Goal: Task Accomplishment & Management: Manage account settings

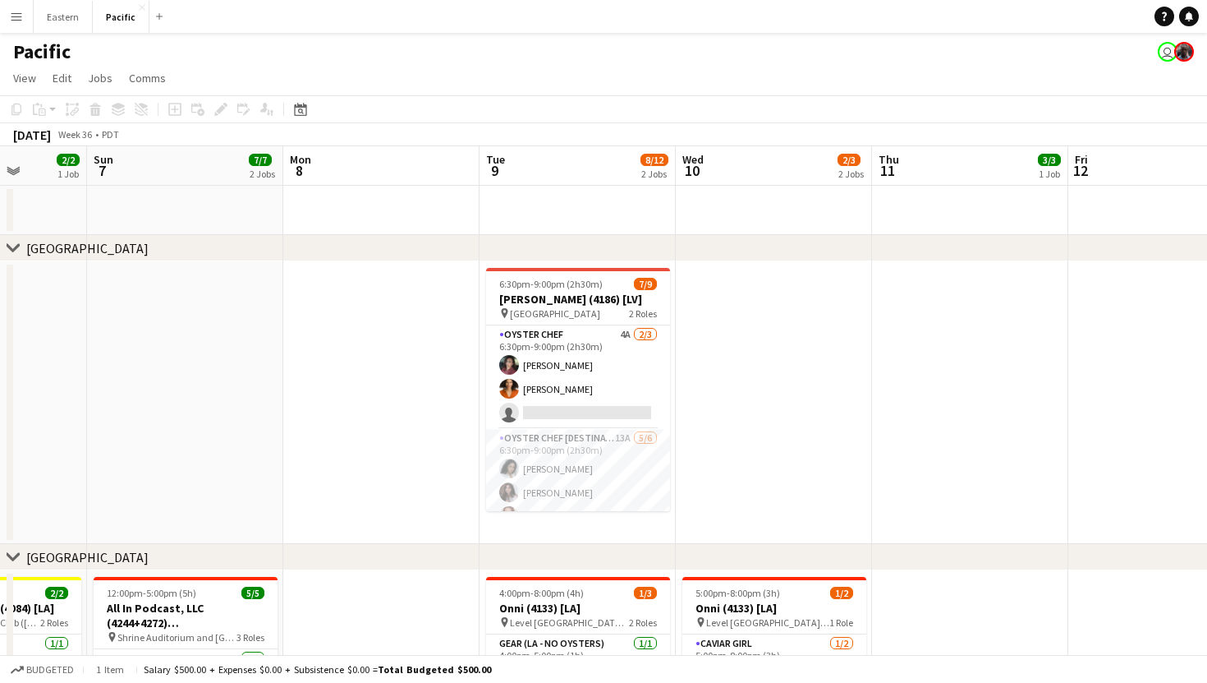
click at [1171, 53] on app-user-avatar "user" at bounding box center [1168, 52] width 20 height 20
click at [1169, 53] on app-user-avatar "user" at bounding box center [1168, 52] width 20 height 20
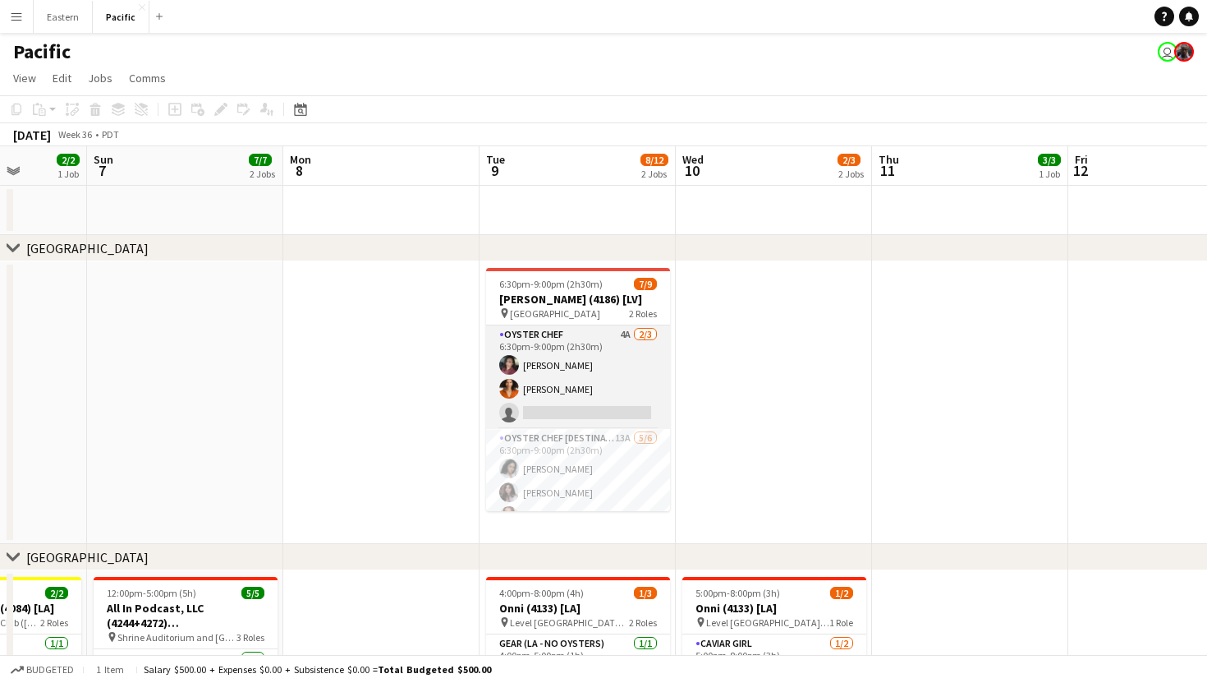
click at [627, 351] on app-card-role "Oyster Chef 4A [DATE] 6:30pm-9:00pm (2h30m) Tea [PERSON_NAME] [PERSON_NAME] sin…" at bounding box center [578, 376] width 184 height 103
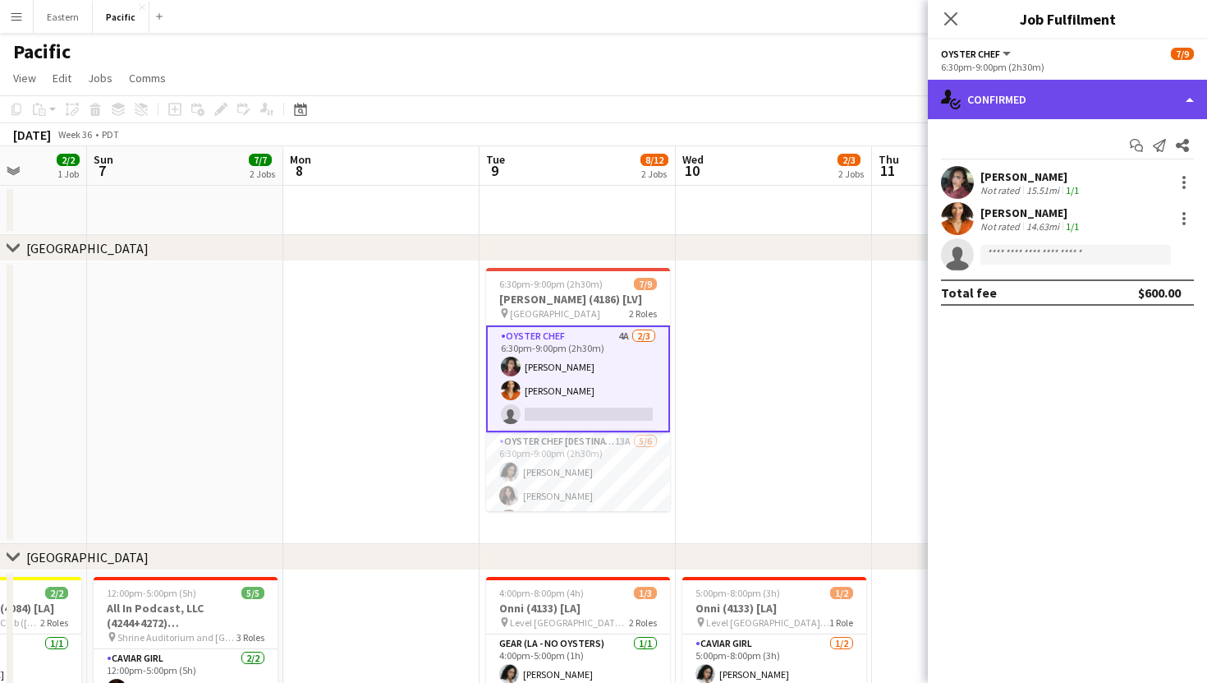
click at [1083, 105] on div "single-neutral-actions-check-2 Confirmed" at bounding box center [1067, 99] width 279 height 39
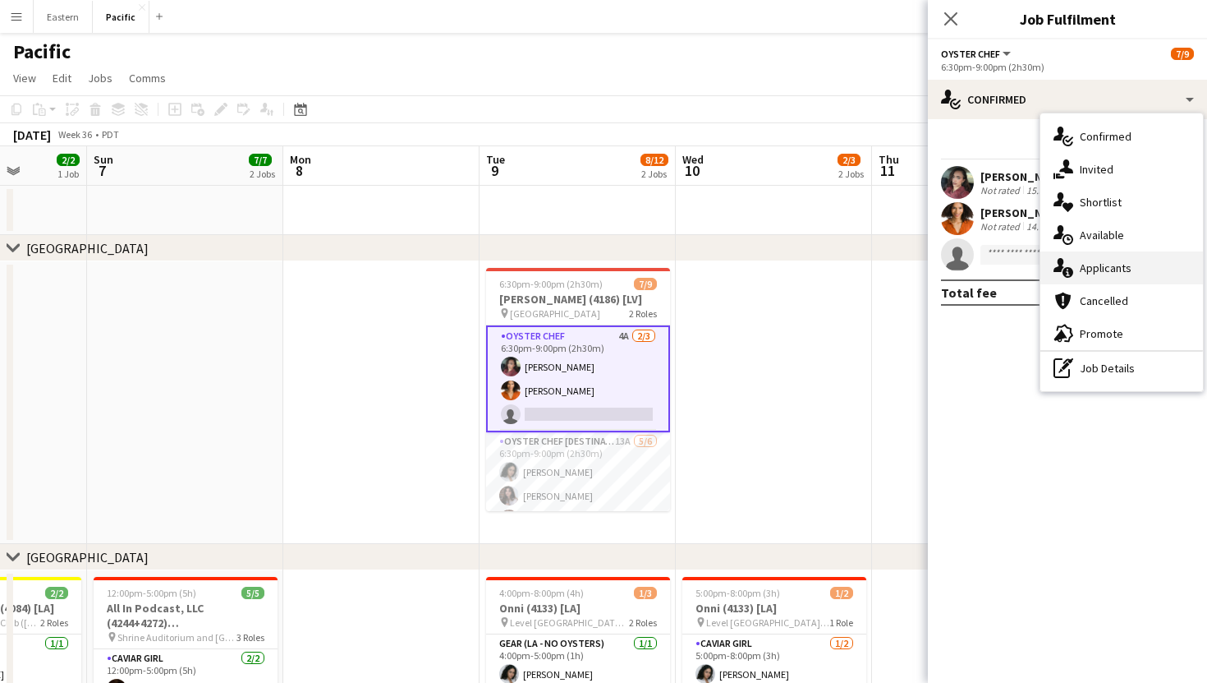
click at [1104, 260] on div "single-neutral-actions-information Applicants" at bounding box center [1122, 267] width 163 height 33
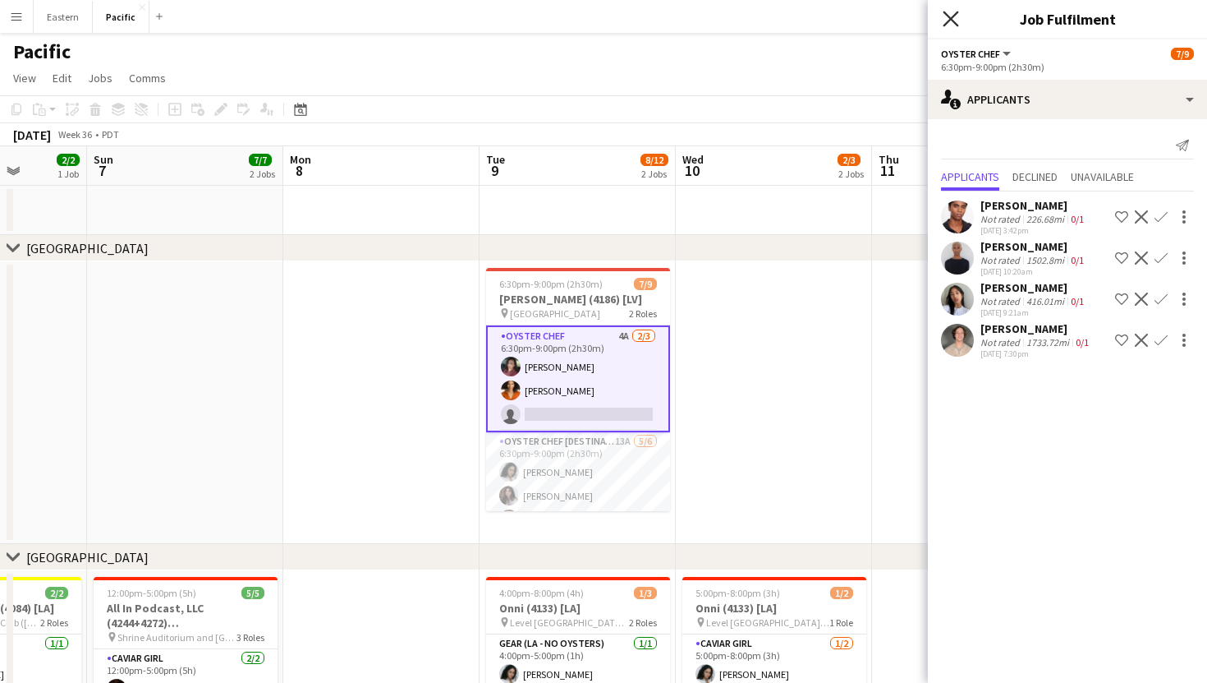
click at [949, 18] on icon at bounding box center [951, 19] width 16 height 16
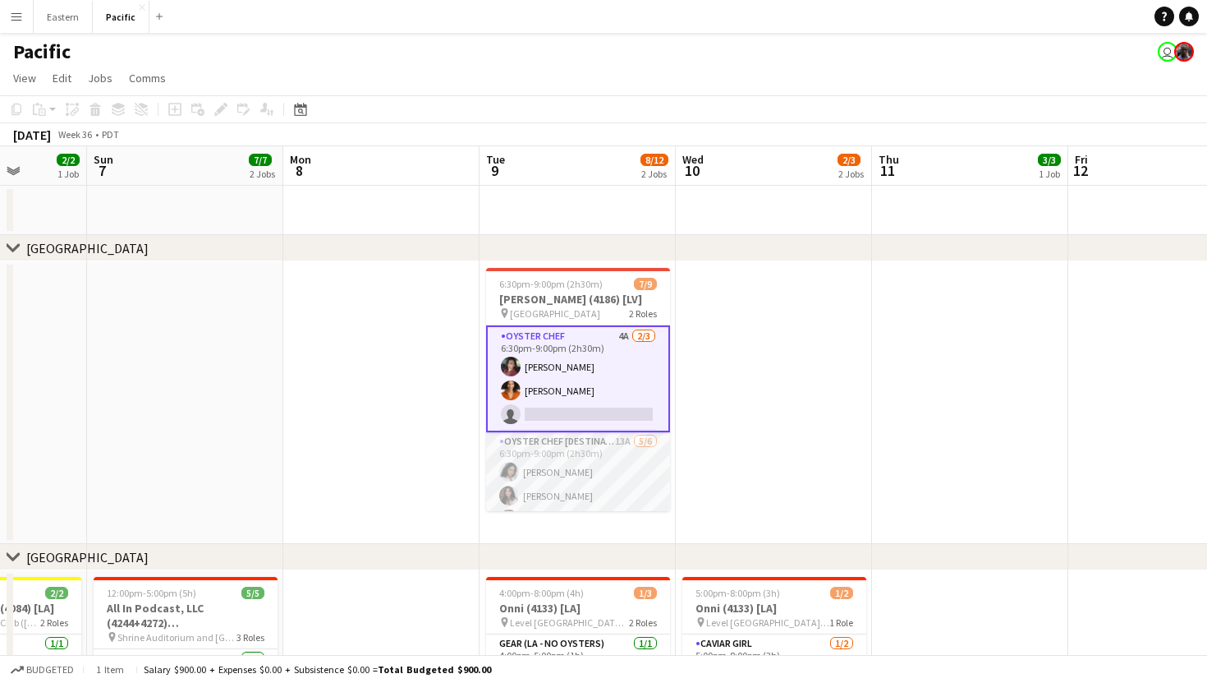
click at [631, 467] on app-card-role "Oyster Chef [DESTINATION] 13A [DATE] 6:30pm-9:00pm (2h30m) [PERSON_NAME] [PERSO…" at bounding box center [578, 519] width 184 height 175
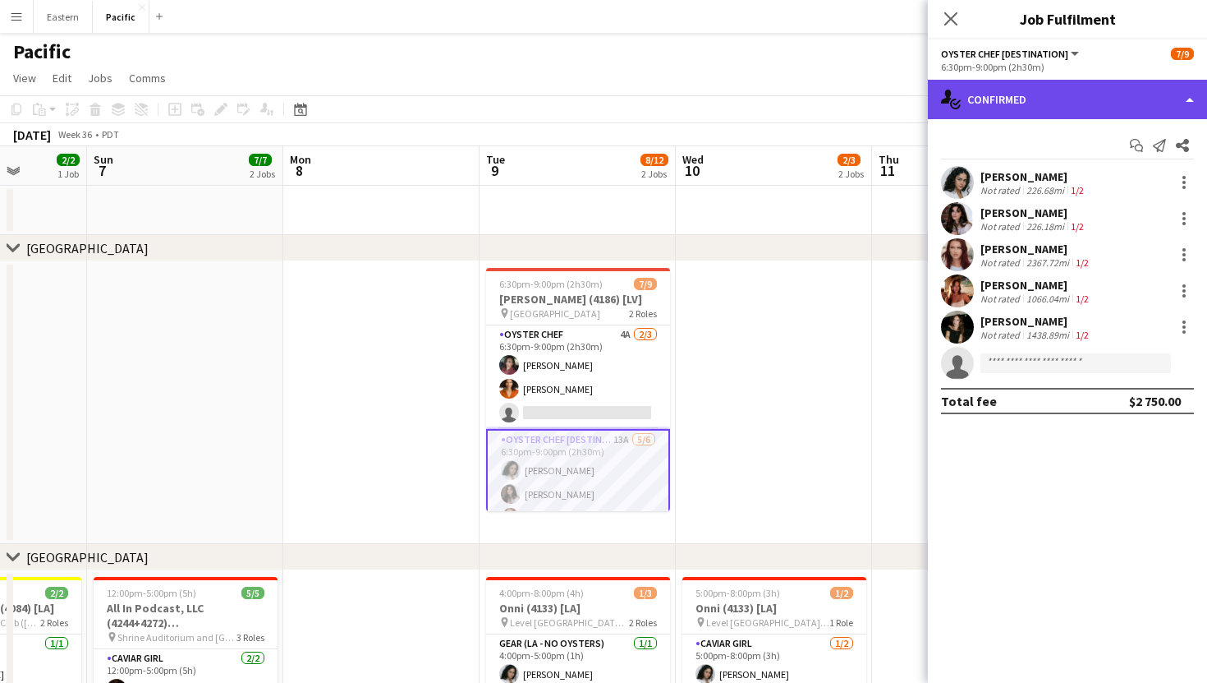
click at [1138, 99] on div "single-neutral-actions-check-2 Confirmed" at bounding box center [1067, 99] width 279 height 39
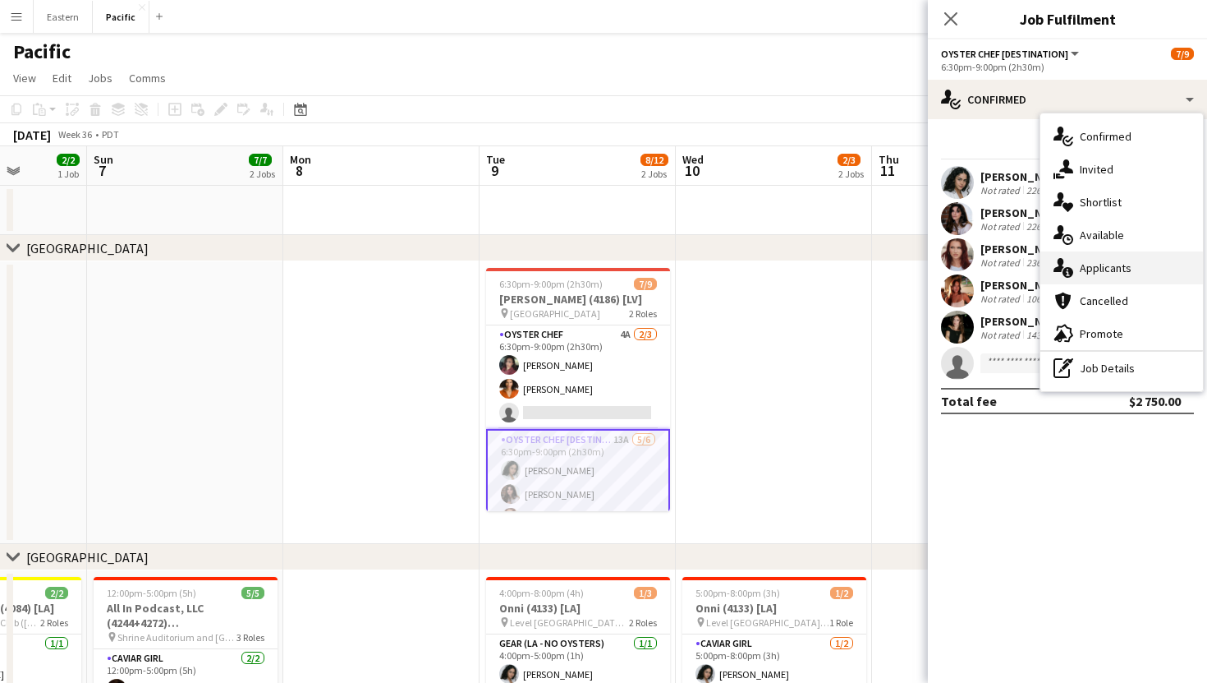
click at [1112, 269] on div "single-neutral-actions-information Applicants" at bounding box center [1122, 267] width 163 height 33
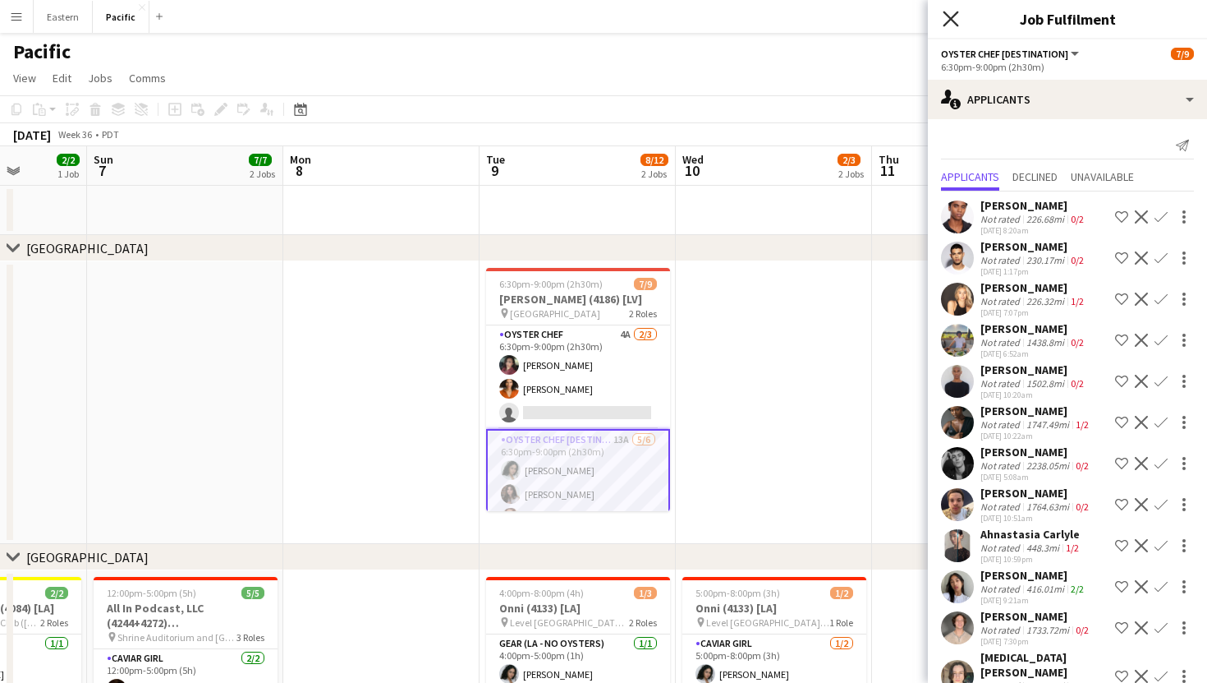
click at [952, 18] on icon "Close pop-in" at bounding box center [951, 19] width 16 height 16
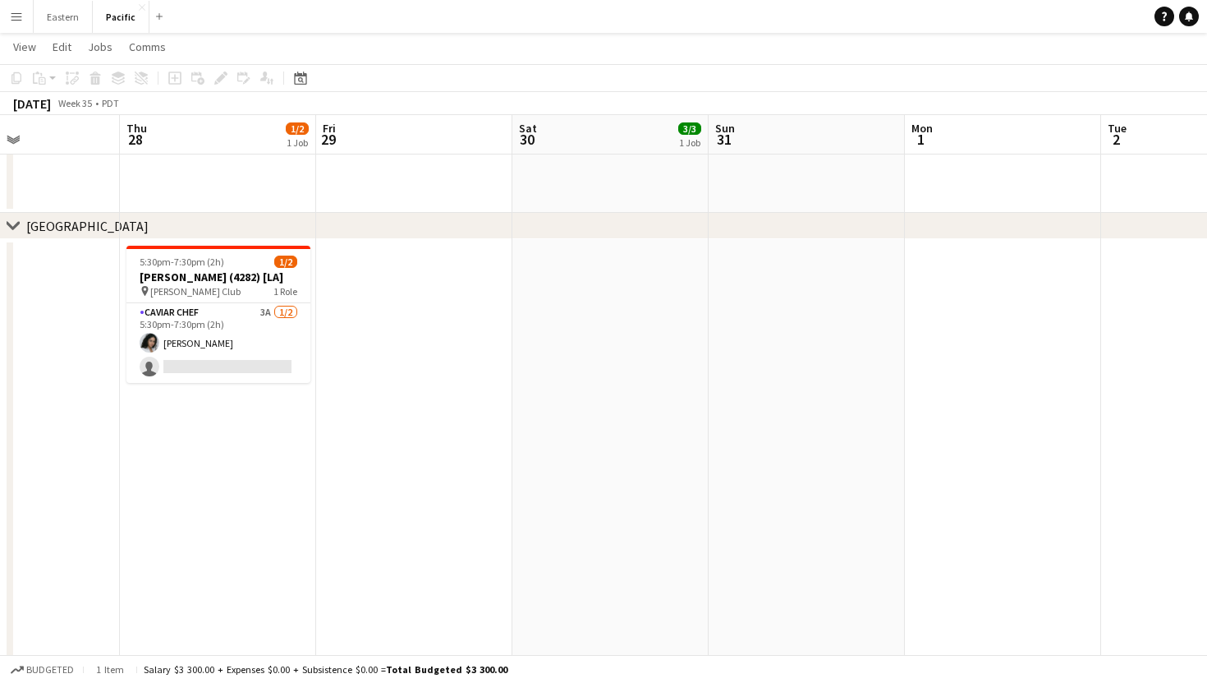
scroll to position [0, 399]
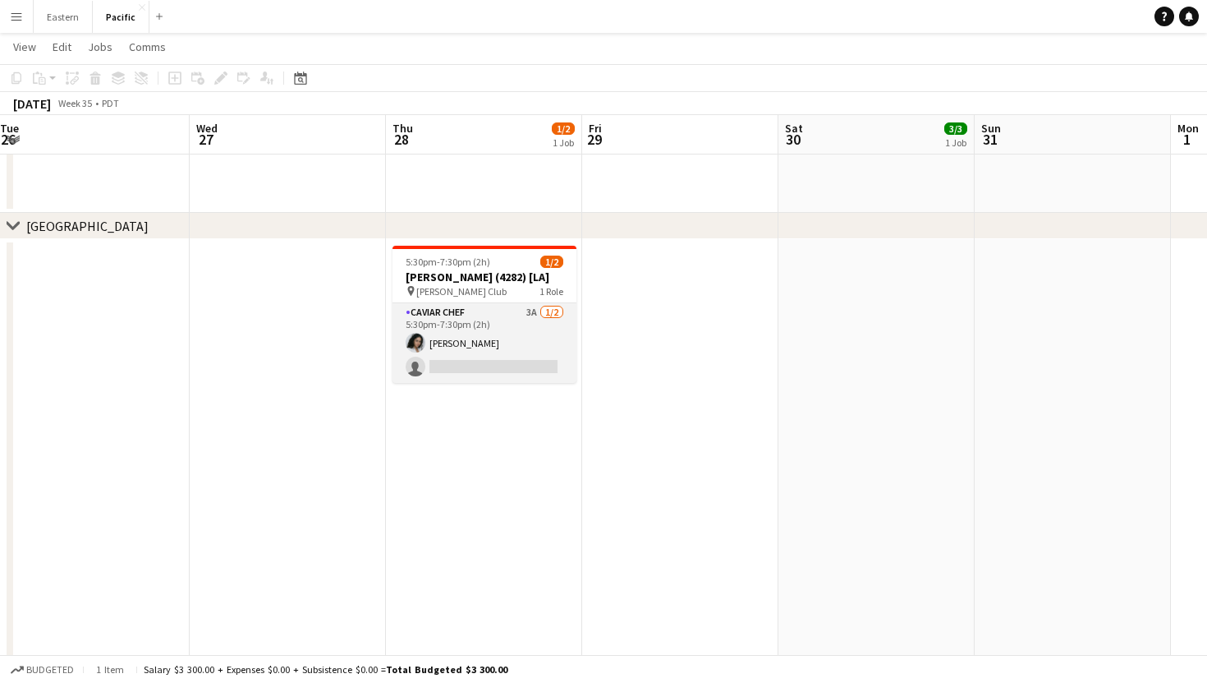
click at [525, 337] on app-card-role "Caviar Chef 3A [DATE] 5:30pm-7:30pm (2h) [PERSON_NAME] single-neutral-actions" at bounding box center [485, 343] width 184 height 80
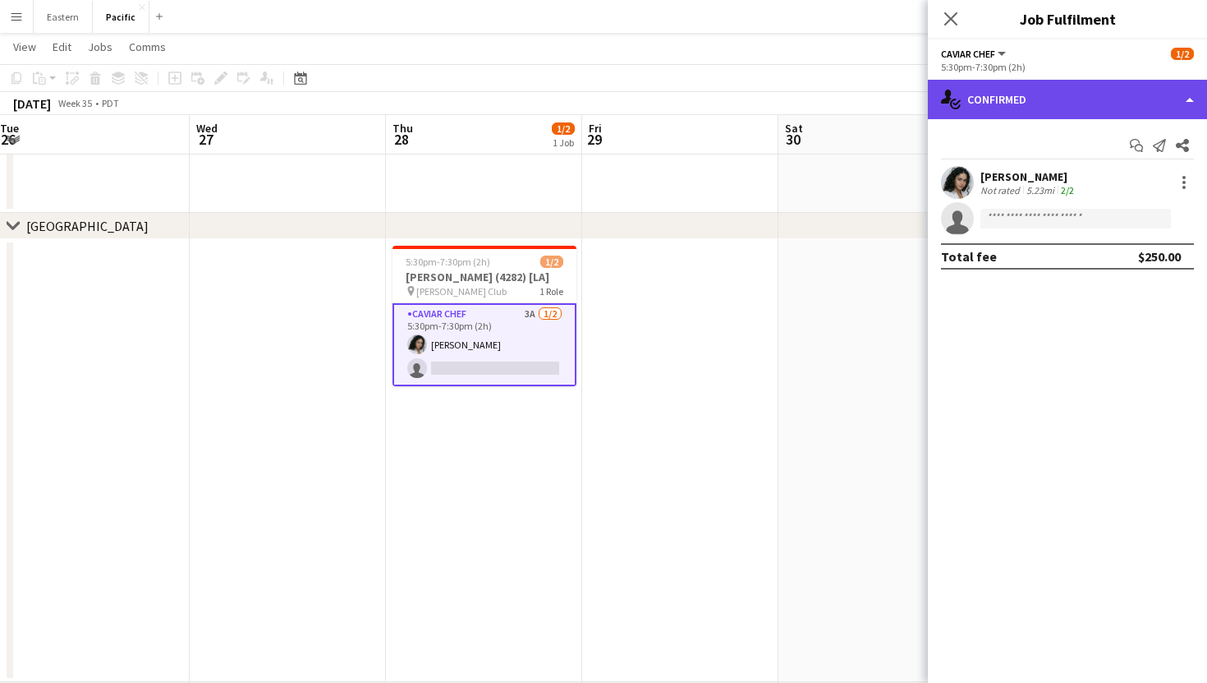
click at [1139, 85] on div "single-neutral-actions-check-2 Confirmed" at bounding box center [1067, 99] width 279 height 39
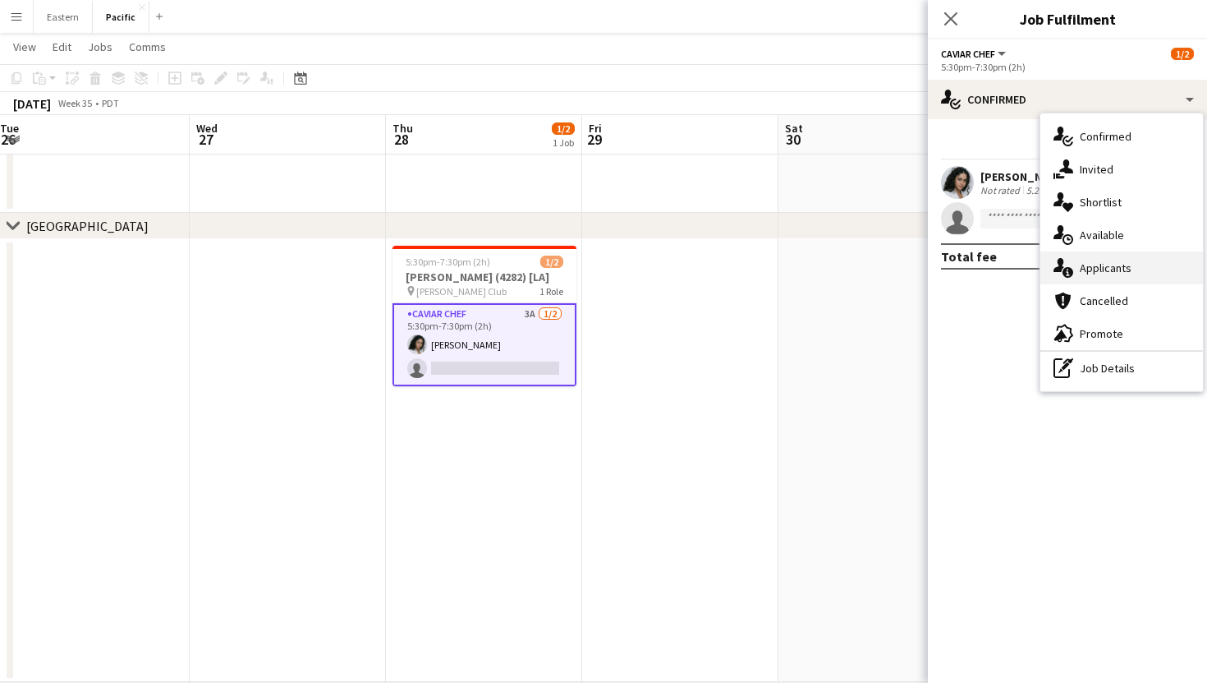
click at [1112, 260] on div "single-neutral-actions-information Applicants" at bounding box center [1122, 267] width 163 height 33
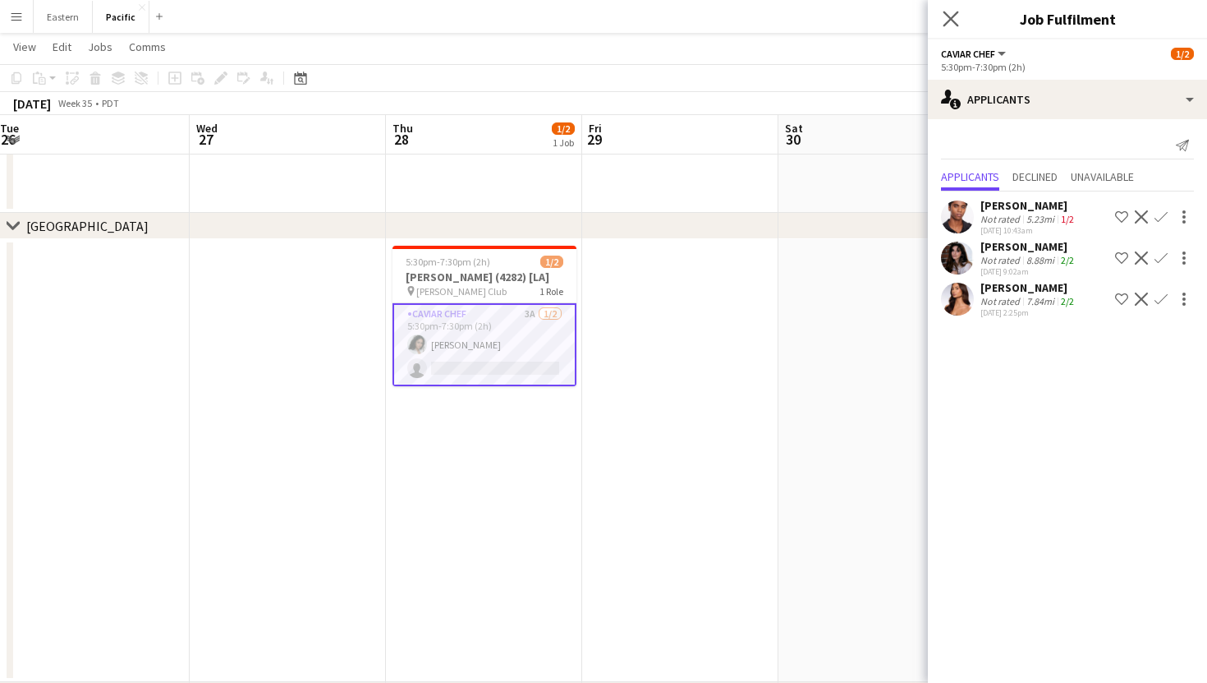
click at [958, 26] on app-icon "Close pop-in" at bounding box center [952, 19] width 24 height 24
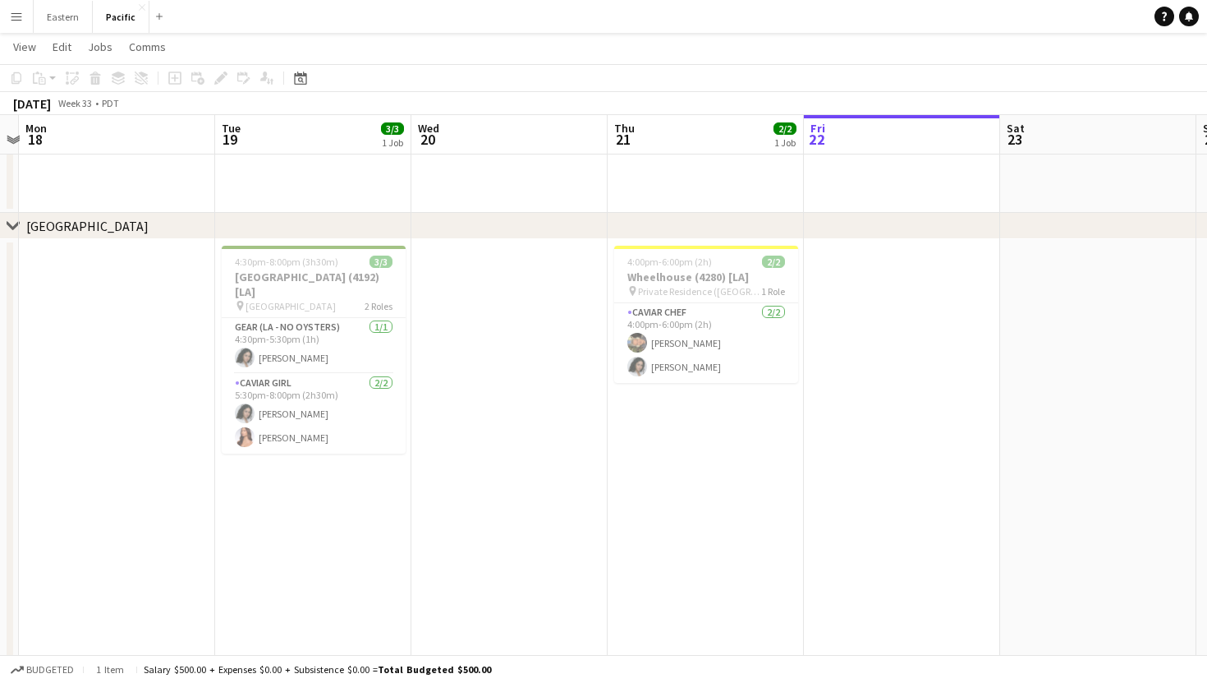
scroll to position [0, 370]
